Goal: Information Seeking & Learning: Learn about a topic

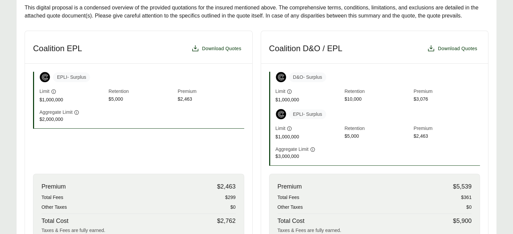
scroll to position [268, 0]
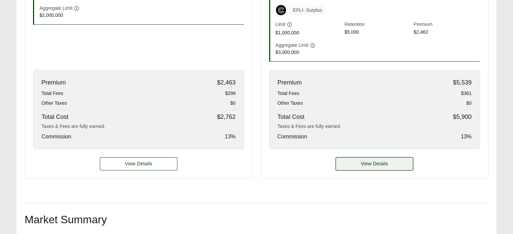
click at [376, 162] on span "View Details" at bounding box center [374, 163] width 27 height 7
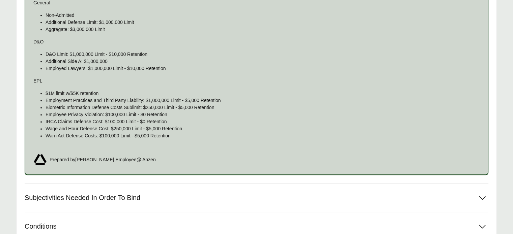
scroll to position [529, 0]
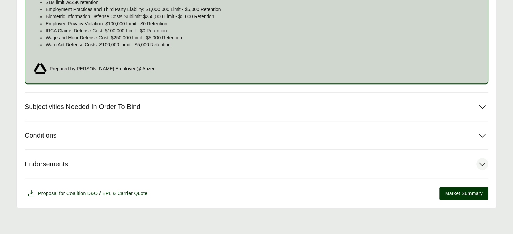
click at [484, 161] on icon at bounding box center [482, 164] width 12 height 12
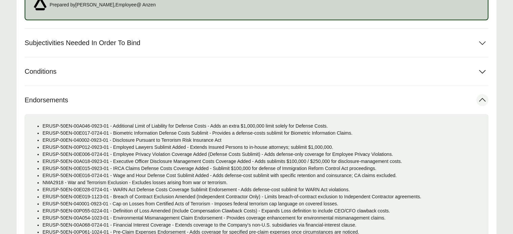
scroll to position [700, 0]
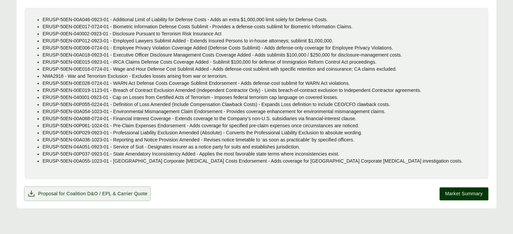
click at [32, 191] on icon at bounding box center [31, 194] width 8 height 8
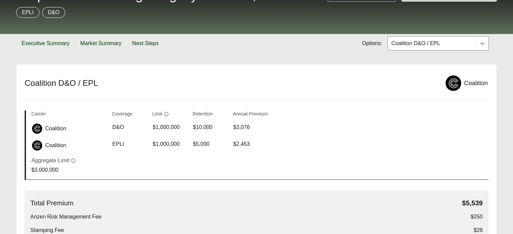
scroll to position [0, 0]
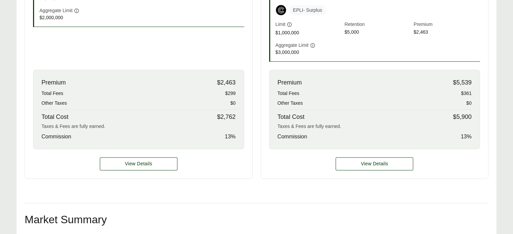
scroll to position [266, 0]
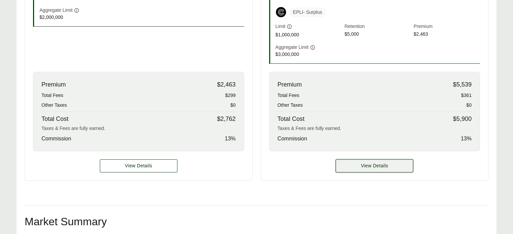
click at [387, 160] on button "View Details" at bounding box center [374, 165] width 78 height 13
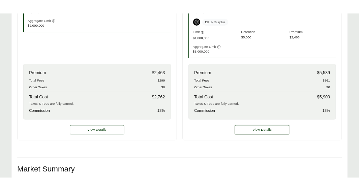
scroll to position [294, 0]
